Goal: Information Seeking & Learning: Learn about a topic

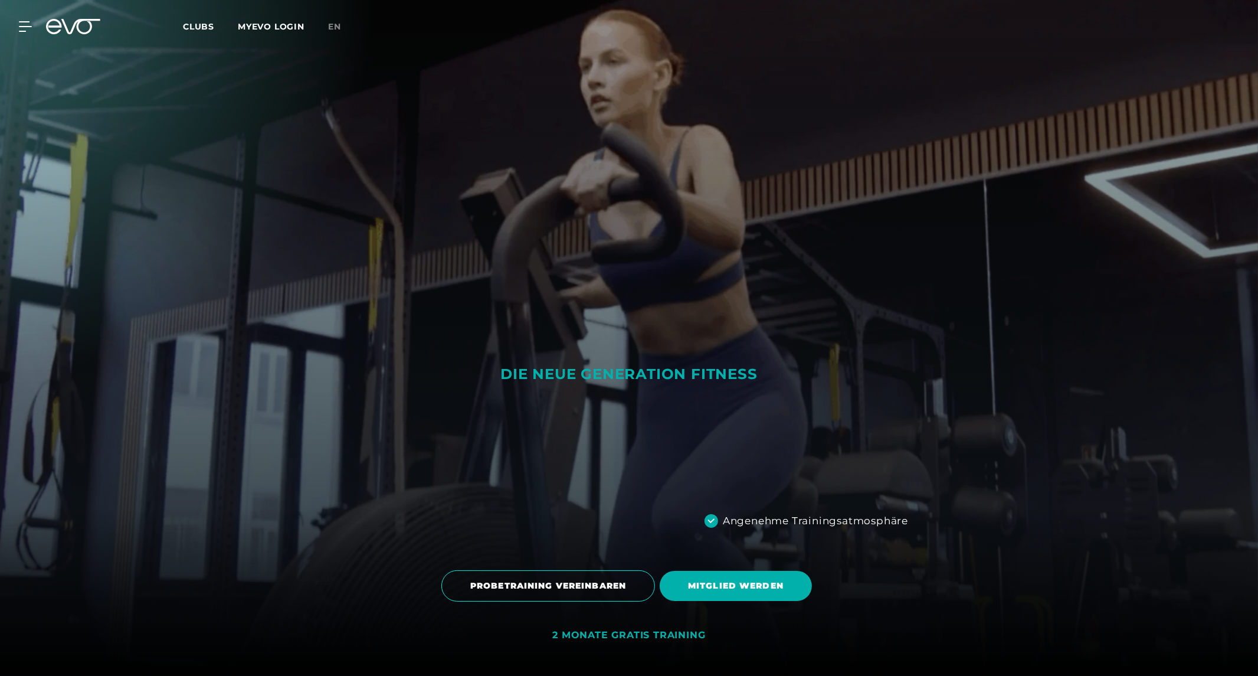
click at [56, 21] on icon at bounding box center [53, 26] width 15 height 15
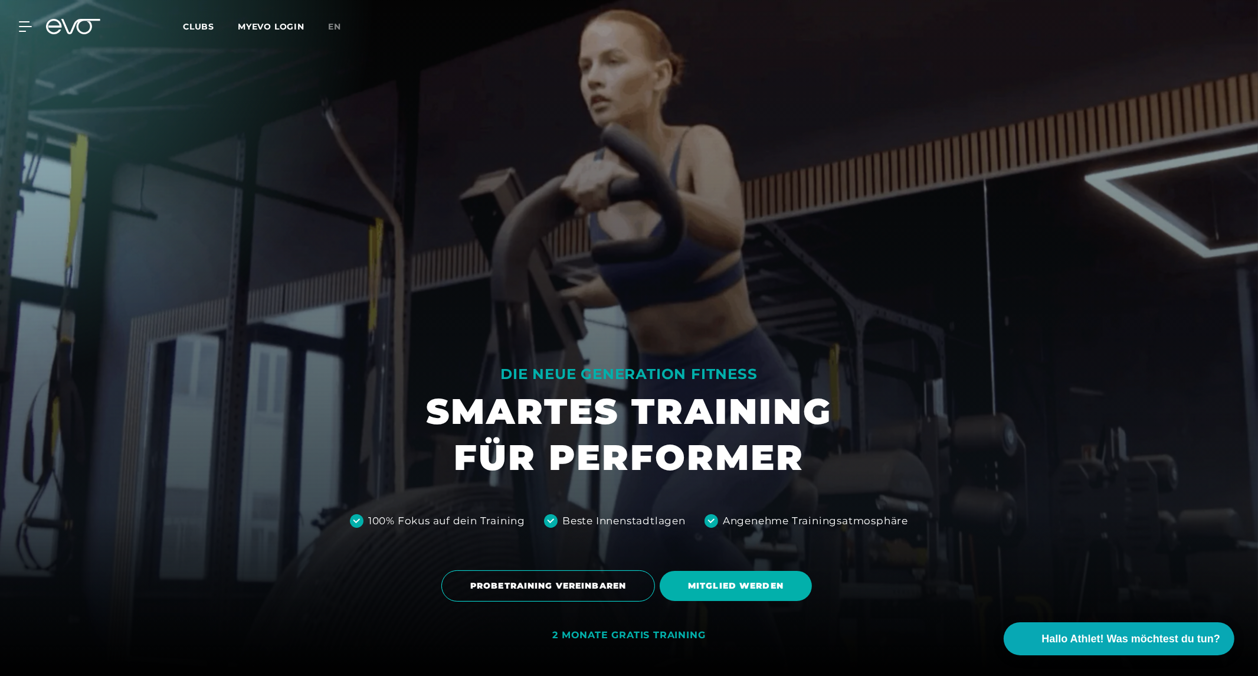
click at [85, 31] on icon at bounding box center [73, 26] width 54 height 15
click at [22, 25] on icon at bounding box center [27, 26] width 17 height 11
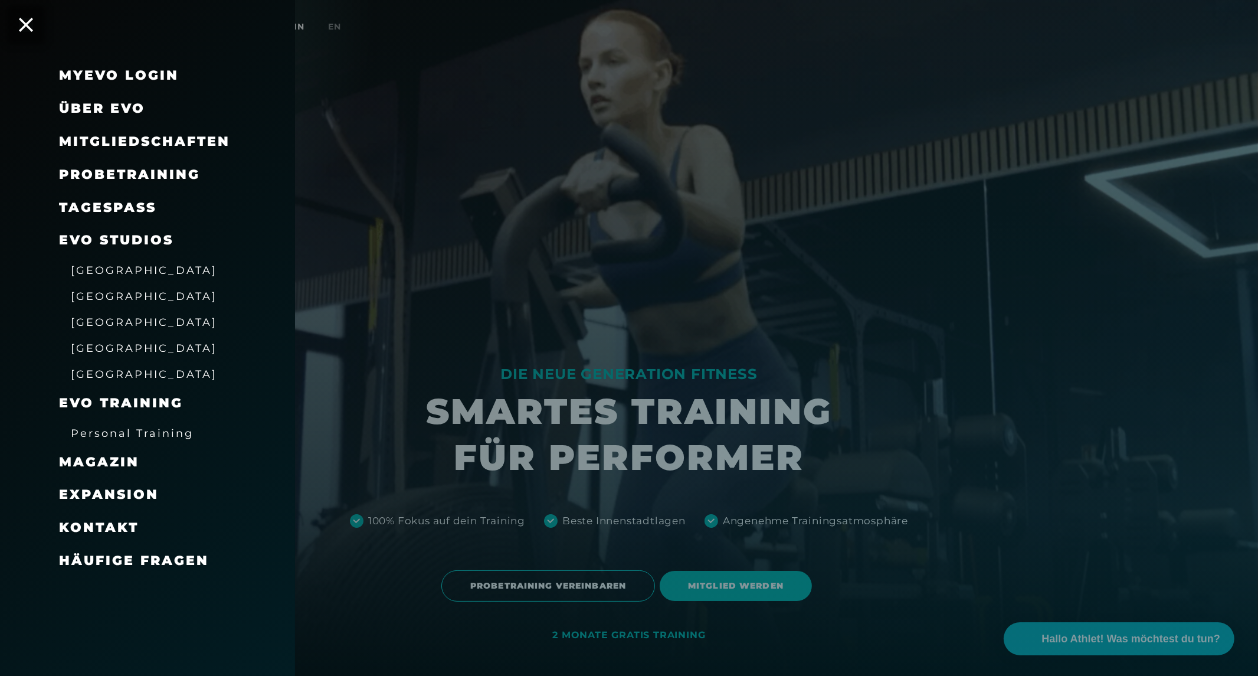
click at [130, 101] on span "Über EVO" at bounding box center [102, 108] width 86 height 16
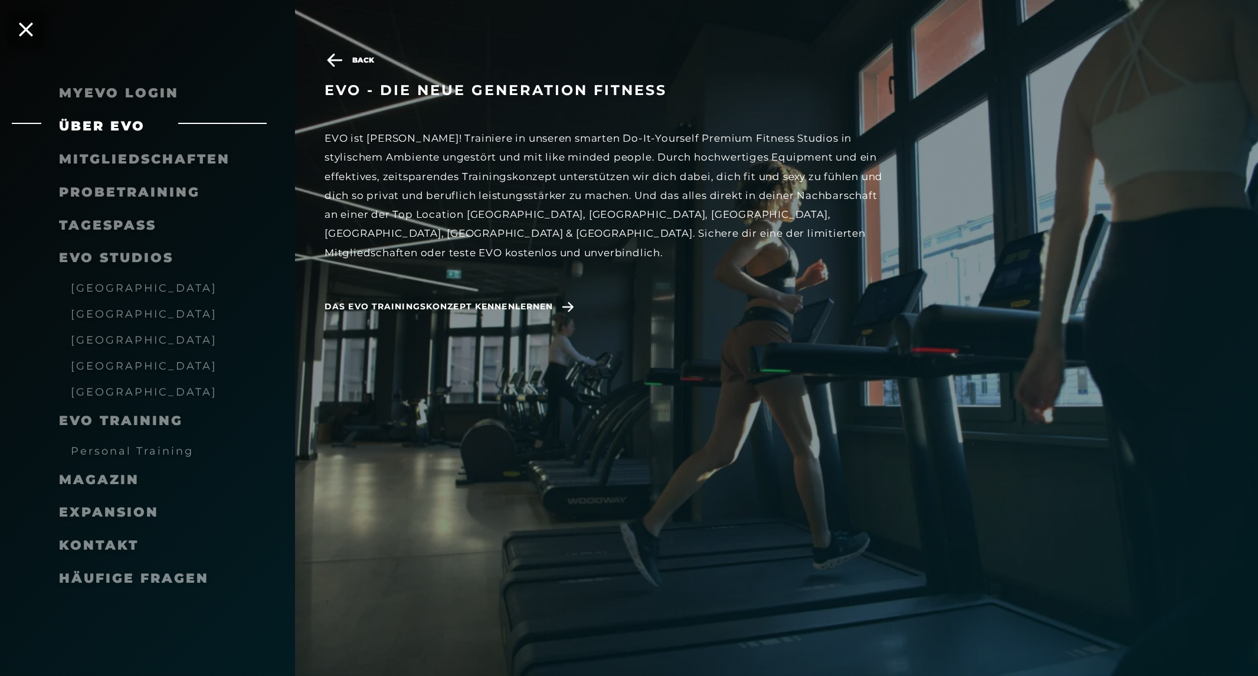
scroll to position [787, 0]
click at [77, 585] on span "Häufige Fragen" at bounding box center [134, 578] width 150 height 16
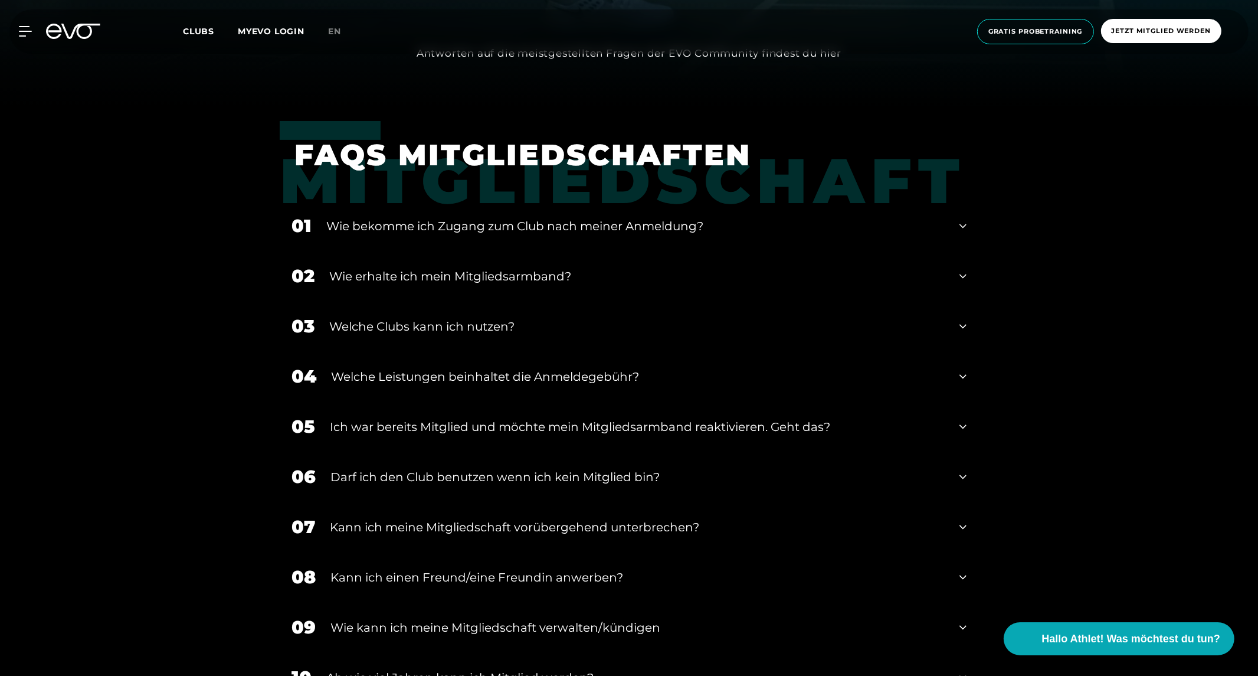
scroll to position [590, 0]
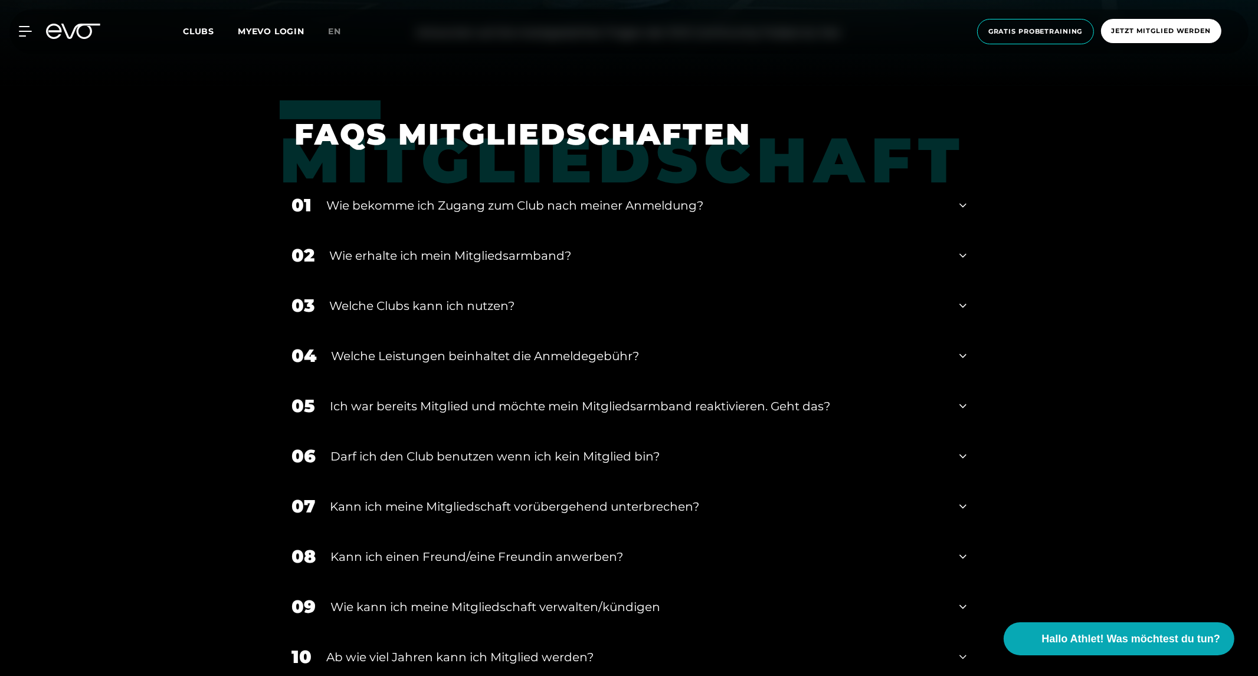
click at [640, 295] on div "03 Welche Clubs kann ich nutzen?" at bounding box center [629, 305] width 699 height 50
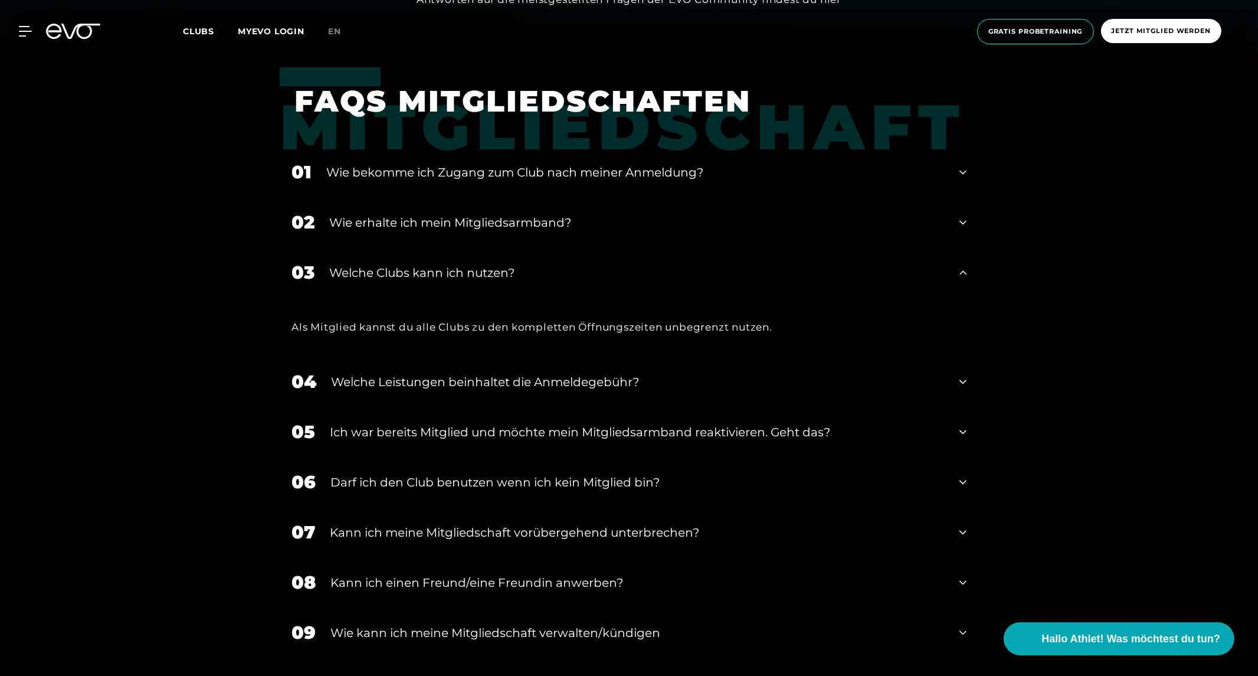
scroll to position [656, 0]
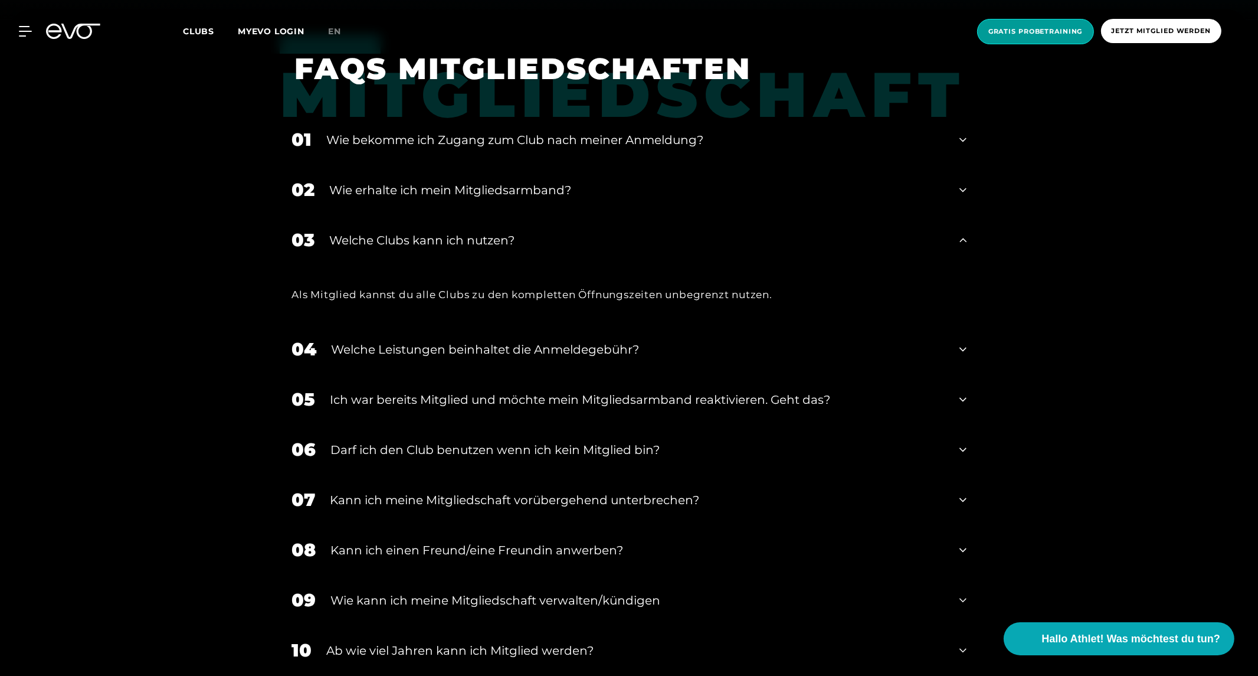
click at [1068, 37] on span "Gratis Probetraining" at bounding box center [1035, 31] width 117 height 25
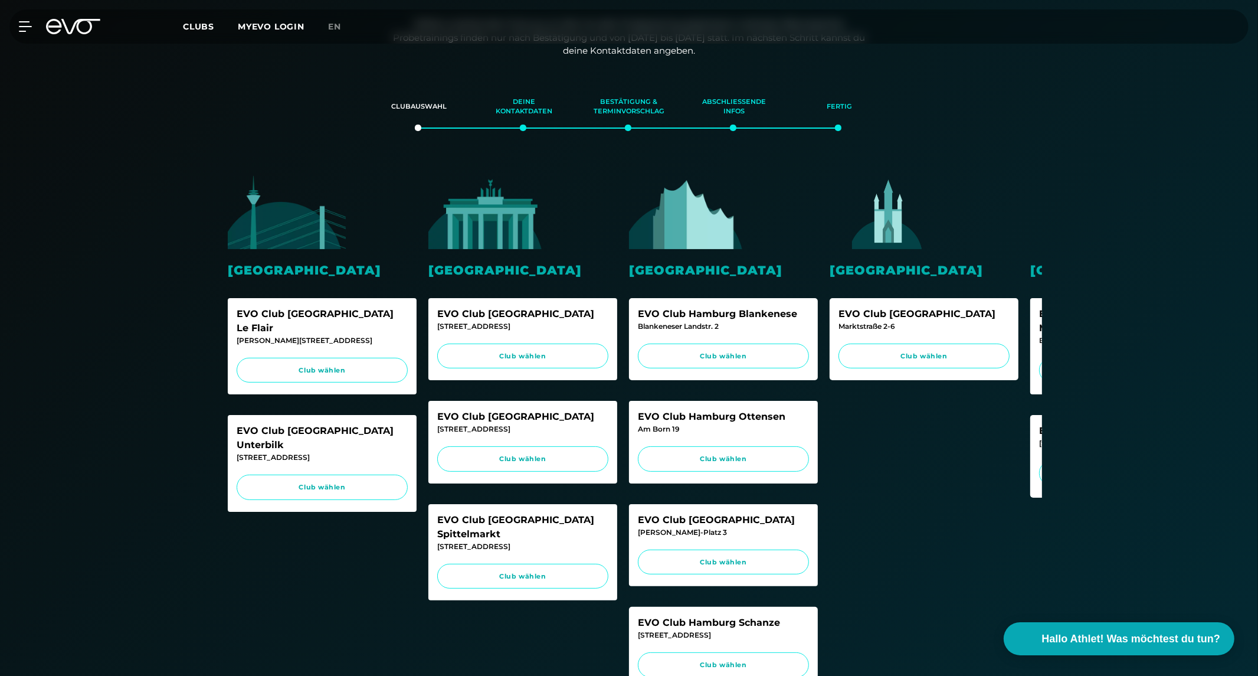
scroll to position [196, 0]
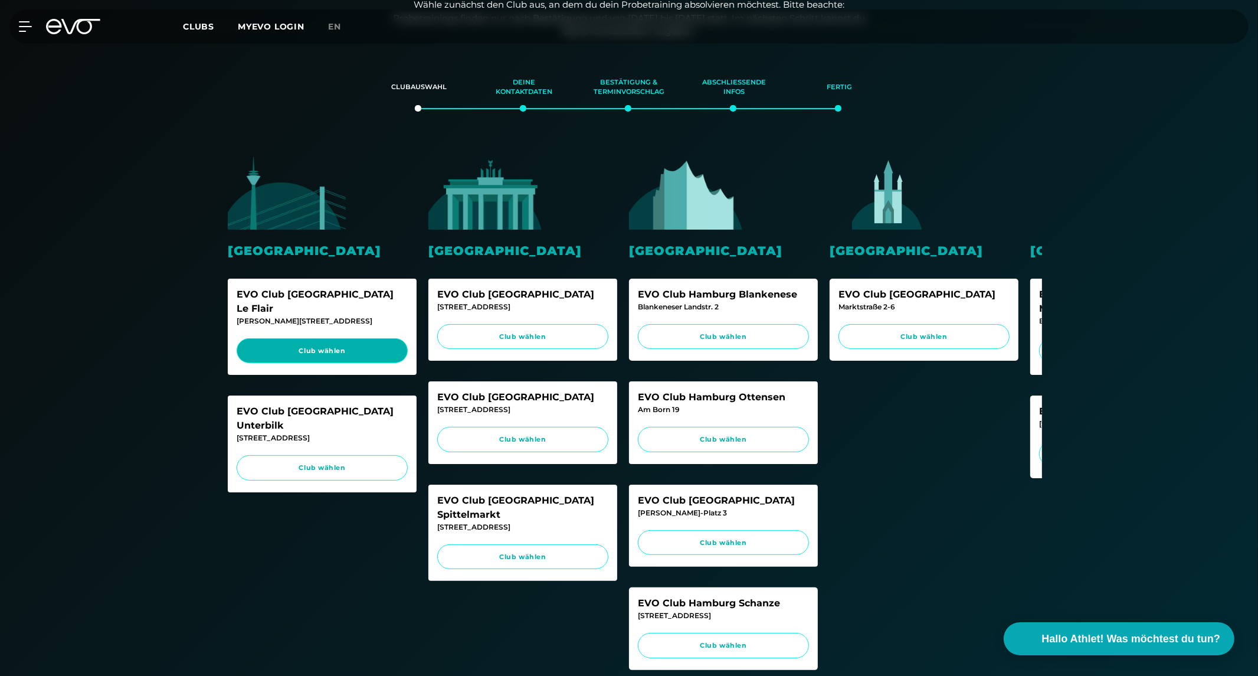
click at [347, 346] on span "Club wählen" at bounding box center [322, 351] width 149 height 10
